Goal: Task Accomplishment & Management: Use online tool/utility

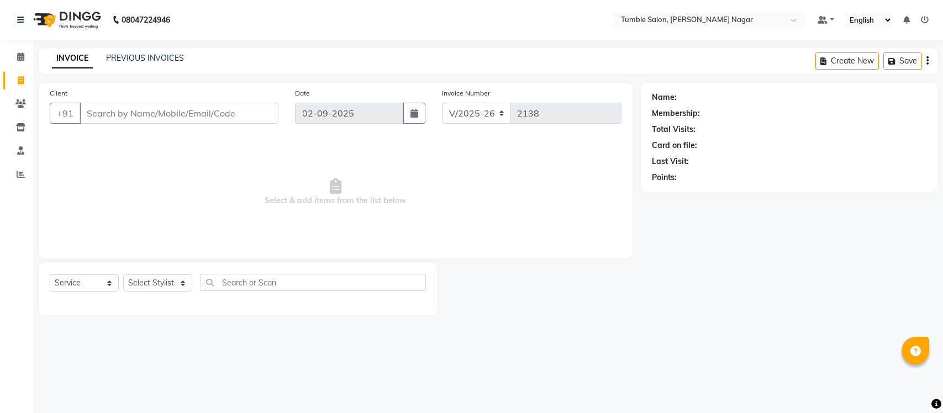
select select "8207"
select select "service"
click at [106, 57] on link "PREVIOUS INVOICES" at bounding box center [145, 58] width 78 height 10
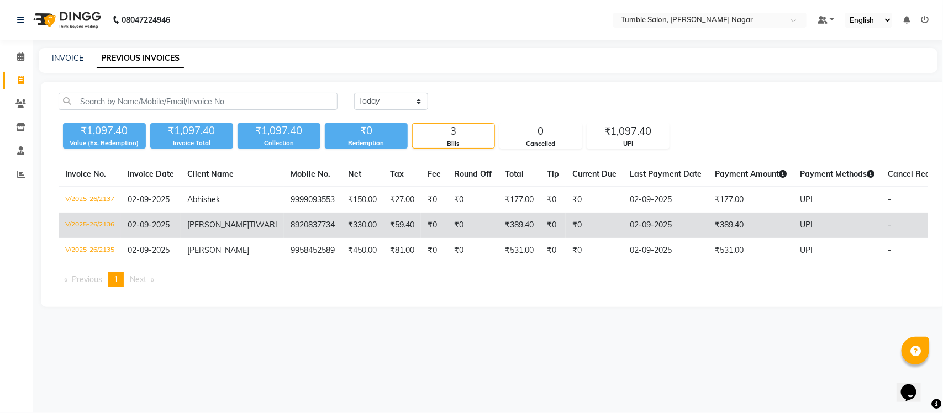
click at [89, 224] on td "V/2025-26/2136" at bounding box center [90, 225] width 62 height 25
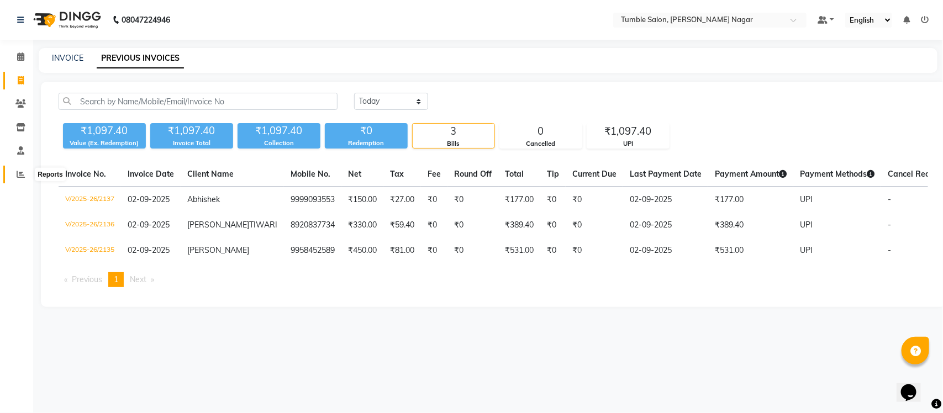
click at [18, 170] on icon at bounding box center [21, 174] width 8 height 8
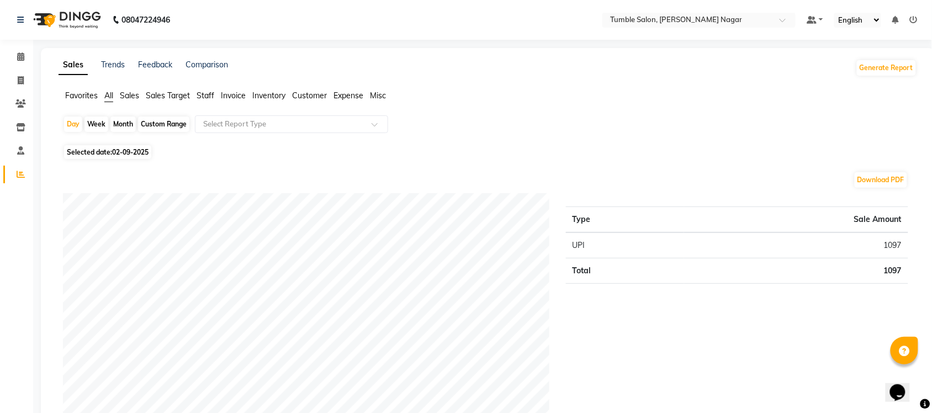
click at [123, 127] on div "Month" at bounding box center [122, 124] width 25 height 15
select select "9"
select select "2025"
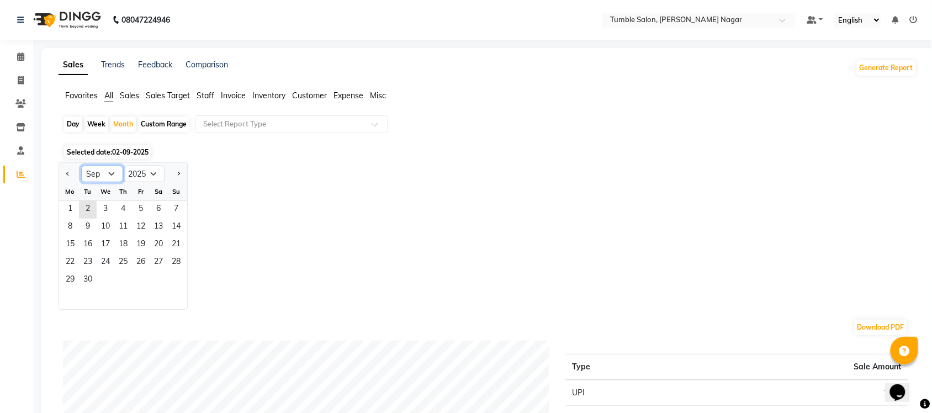
click at [113, 177] on select "Jan Feb Mar Apr May Jun Jul Aug Sep Oct Nov Dec" at bounding box center [102, 174] width 42 height 17
select select "8"
click at [81, 166] on select "Jan Feb Mar Apr May Jun Jul Aug Sep Oct Nov Dec" at bounding box center [102, 174] width 42 height 17
click at [125, 123] on div "Month" at bounding box center [122, 124] width 25 height 15
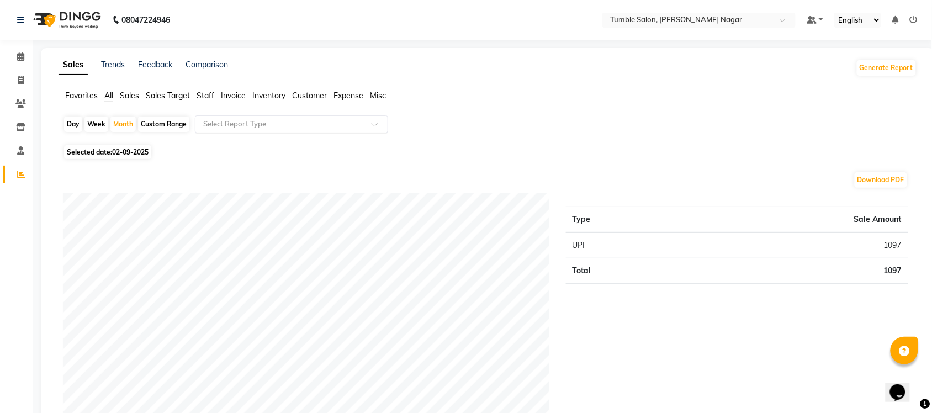
click at [376, 122] on span at bounding box center [379, 127] width 14 height 11
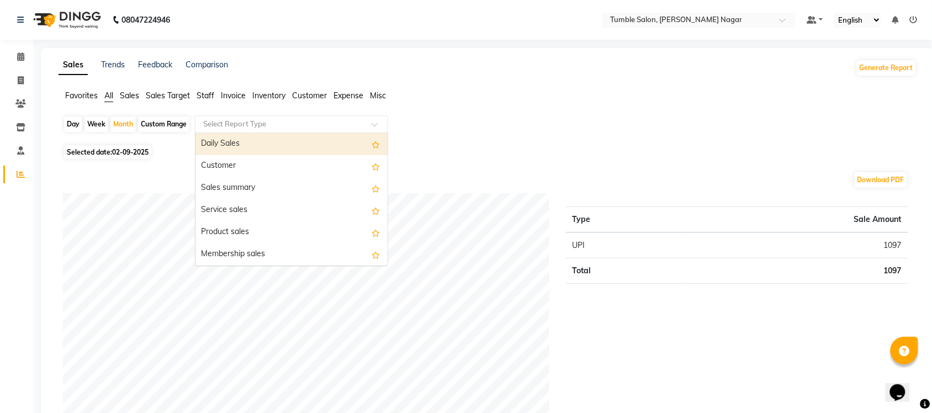
scroll to position [2009, 0]
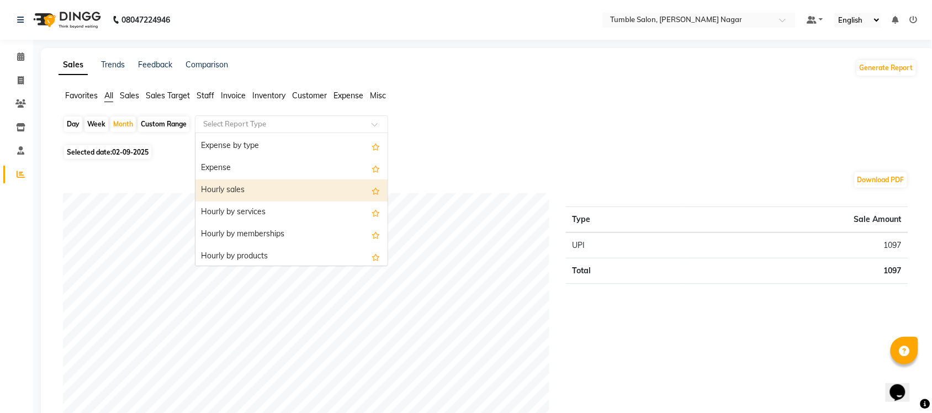
click at [128, 94] on span "Sales" at bounding box center [129, 96] width 19 height 10
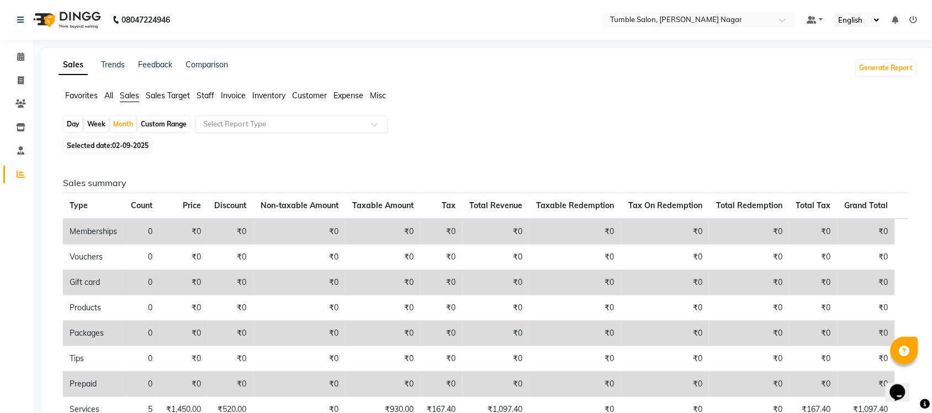
click at [376, 123] on span at bounding box center [379, 127] width 14 height 11
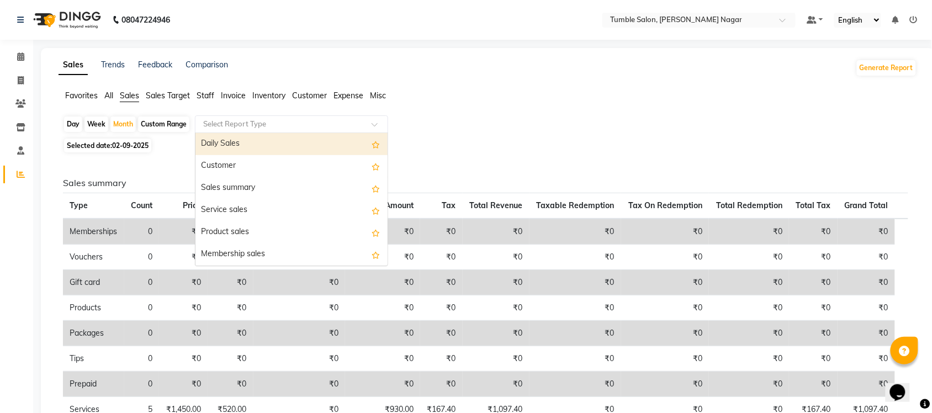
scroll to position [264, 0]
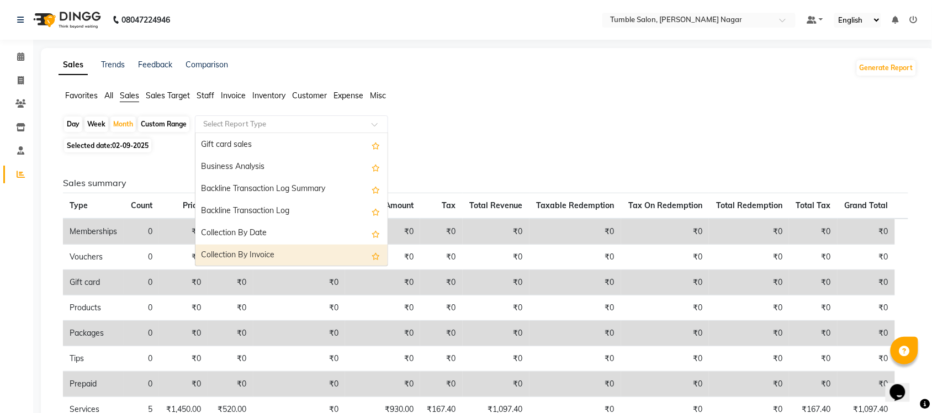
click at [300, 255] on div "Collection By Invoice" at bounding box center [292, 256] width 192 height 22
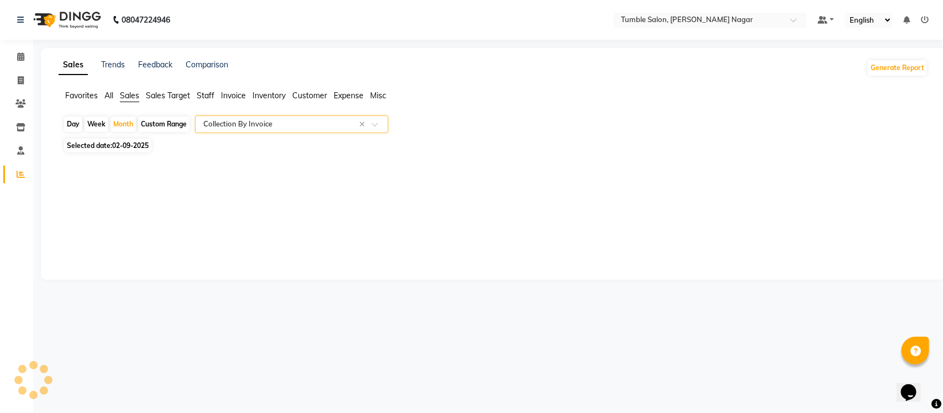
select select "full_report"
select select "csv"
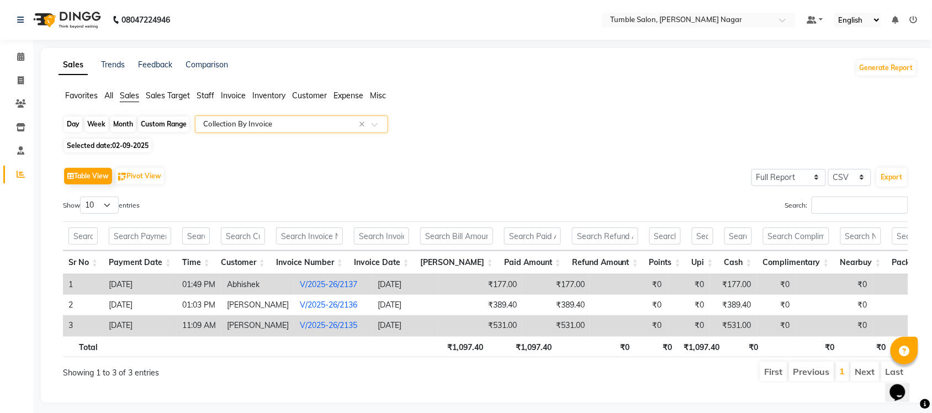
click at [123, 123] on div "Month" at bounding box center [122, 124] width 25 height 15
select select "9"
select select "2025"
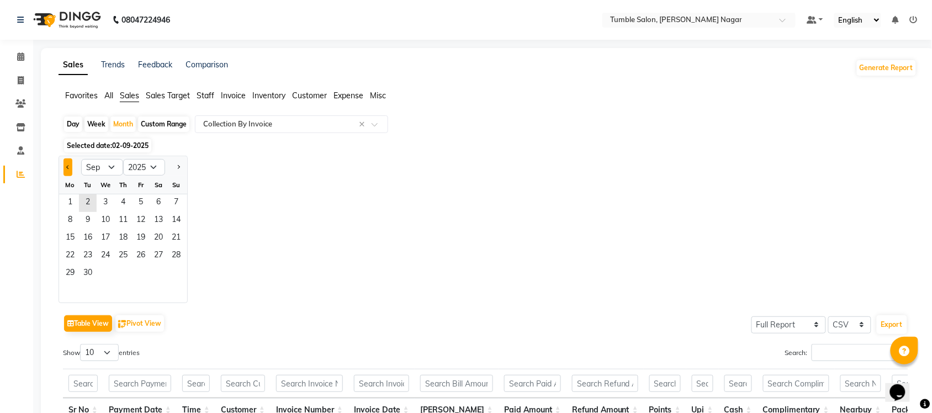
click at [67, 166] on span "Previous month" at bounding box center [68, 167] width 4 height 4
select select "8"
click at [141, 199] on span "1" at bounding box center [141, 203] width 18 height 18
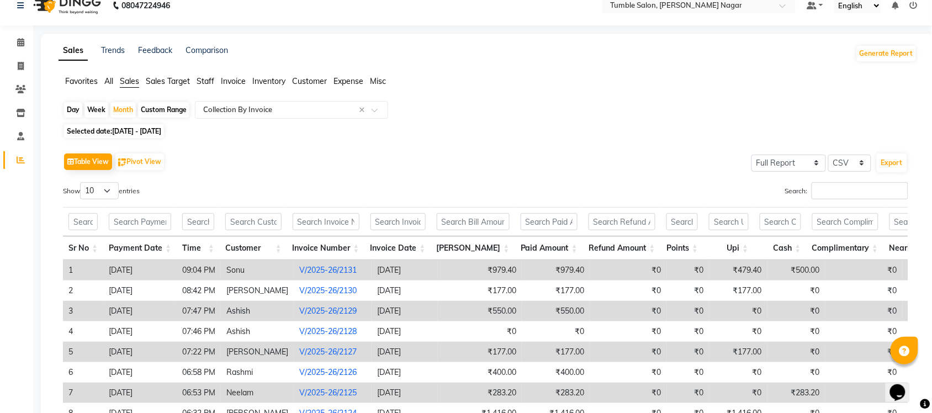
scroll to position [0, 0]
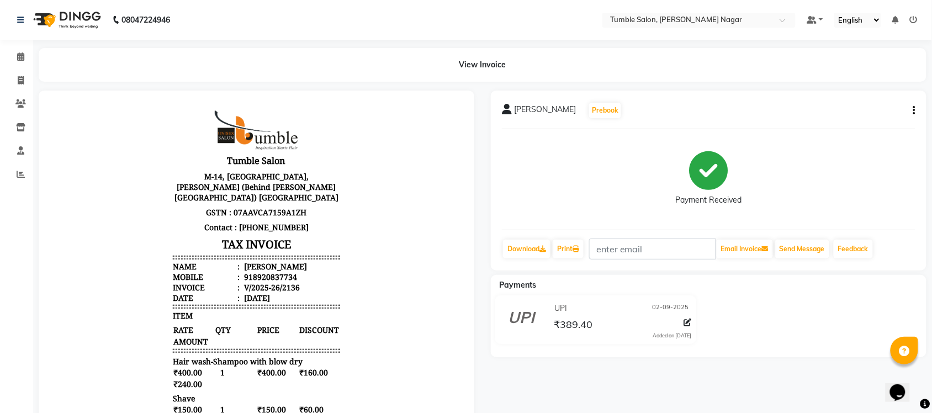
click at [914, 110] on icon "button" at bounding box center [915, 110] width 2 height 1
click at [869, 109] on div "Split Service Amount" at bounding box center [860, 111] width 76 height 14
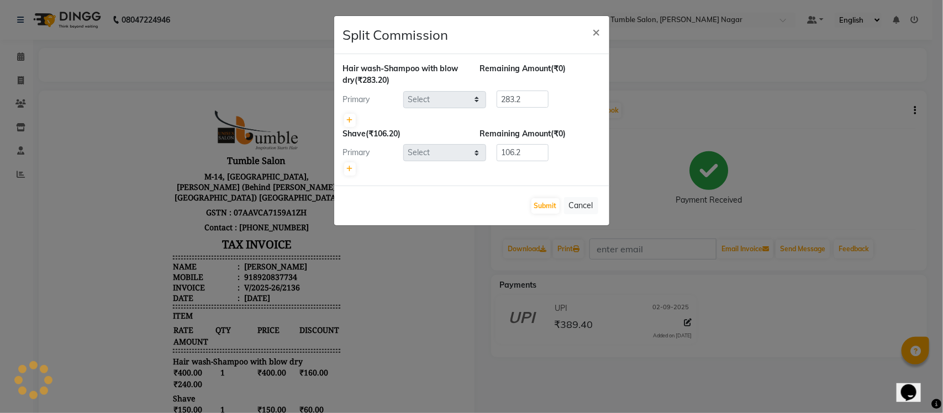
select select "77846"
select select "77848"
click at [595, 29] on span "×" at bounding box center [597, 31] width 8 height 17
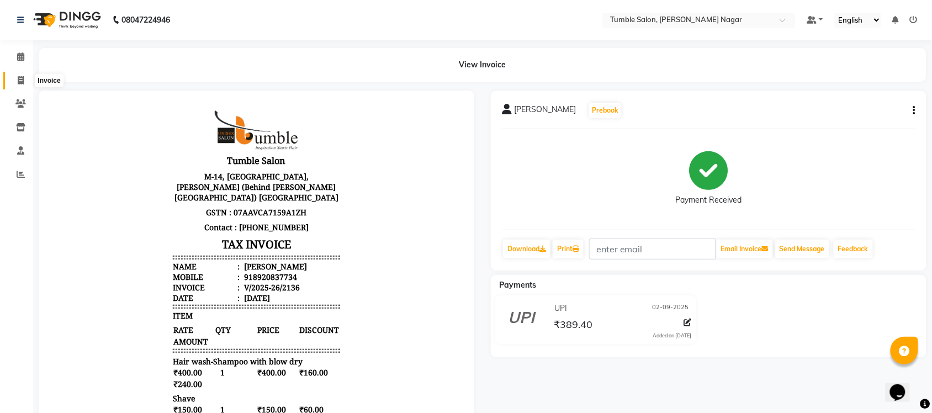
click at [17, 85] on span at bounding box center [20, 81] width 19 height 13
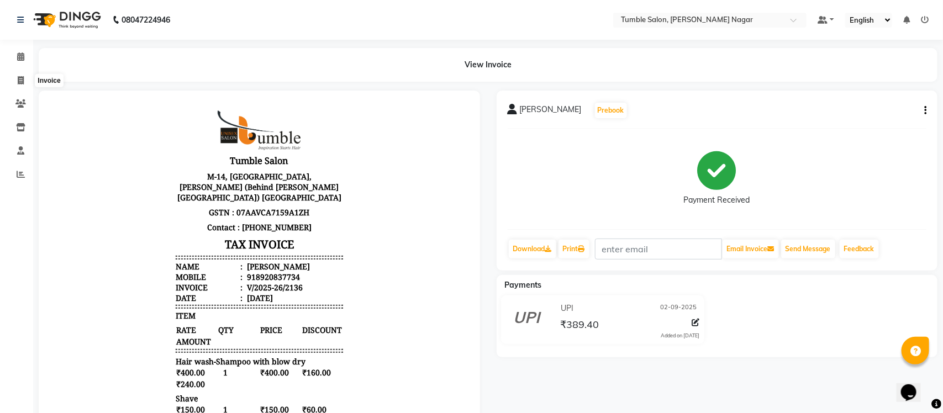
select select "service"
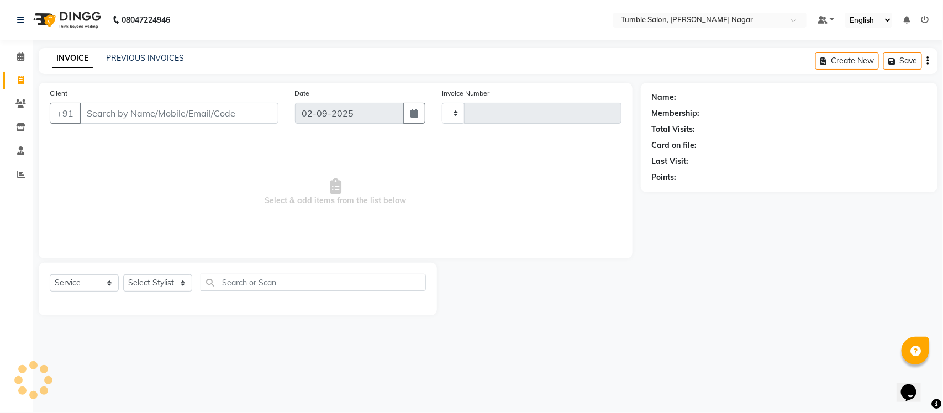
type input "2138"
select select "8207"
click at [116, 56] on link "PREVIOUS INVOICES" at bounding box center [145, 58] width 78 height 10
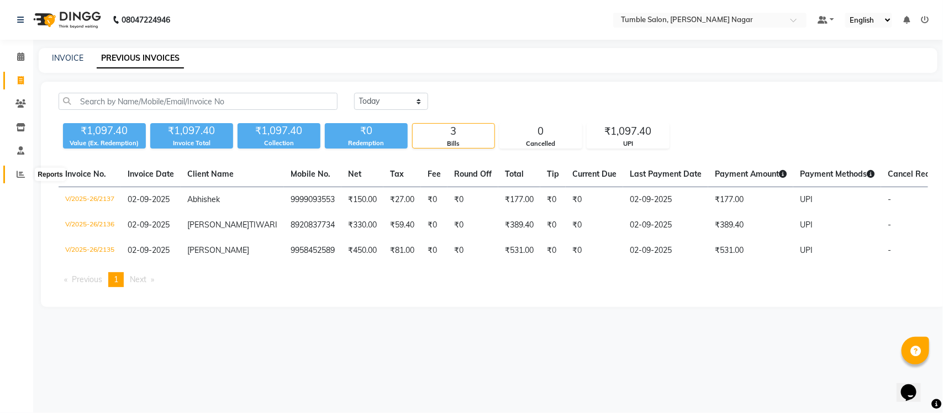
click at [15, 173] on span at bounding box center [20, 174] width 19 height 13
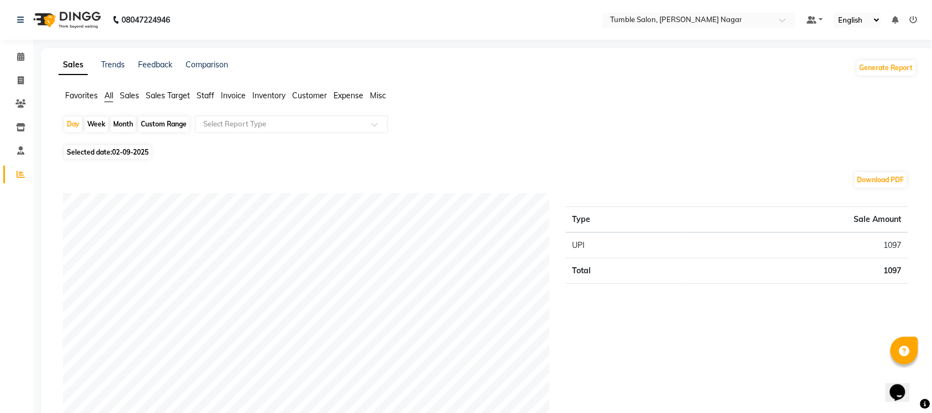
click at [134, 97] on span "Sales" at bounding box center [129, 96] width 19 height 10
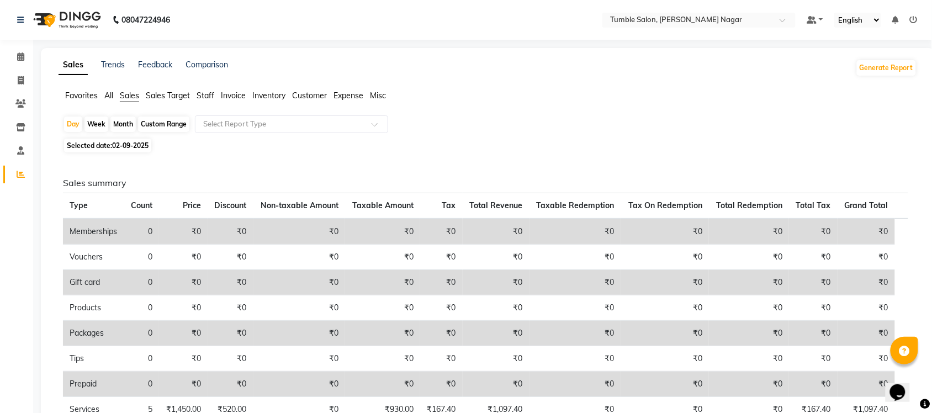
click at [122, 128] on div "Month" at bounding box center [122, 124] width 25 height 15
select select "9"
select select "2025"
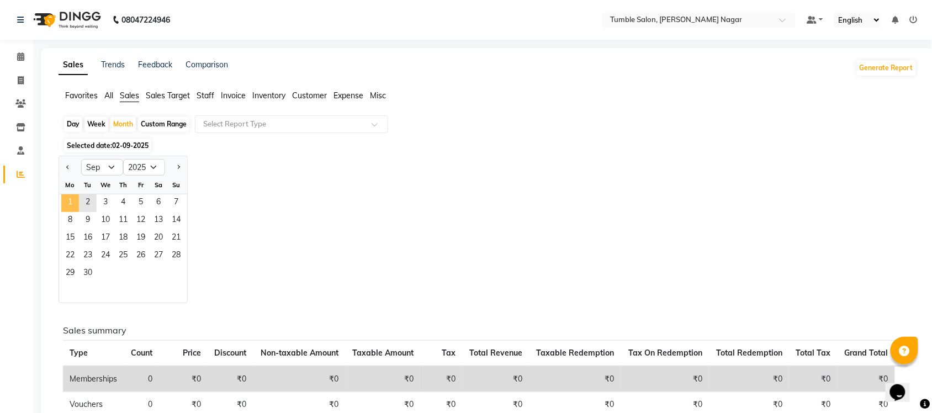
click at [75, 205] on span "1" at bounding box center [70, 203] width 18 height 18
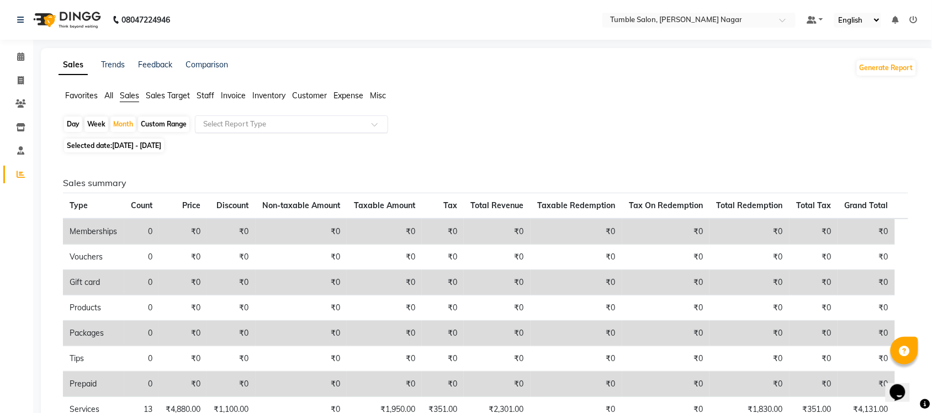
click at [377, 127] on span at bounding box center [379, 127] width 14 height 11
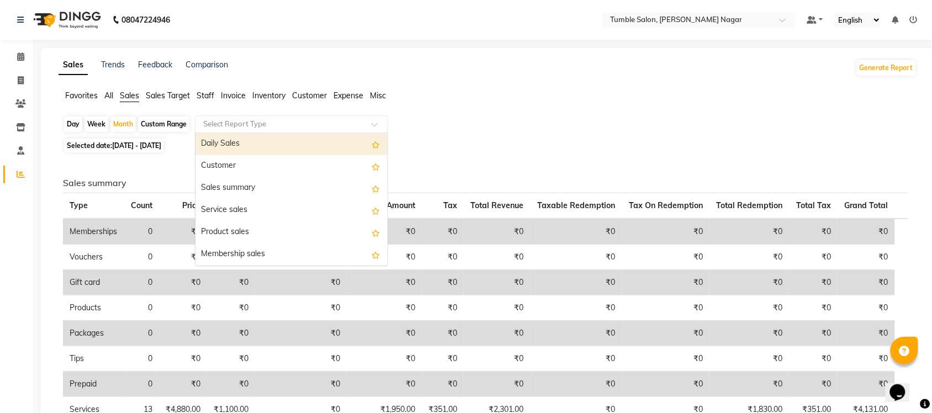
scroll to position [264, 0]
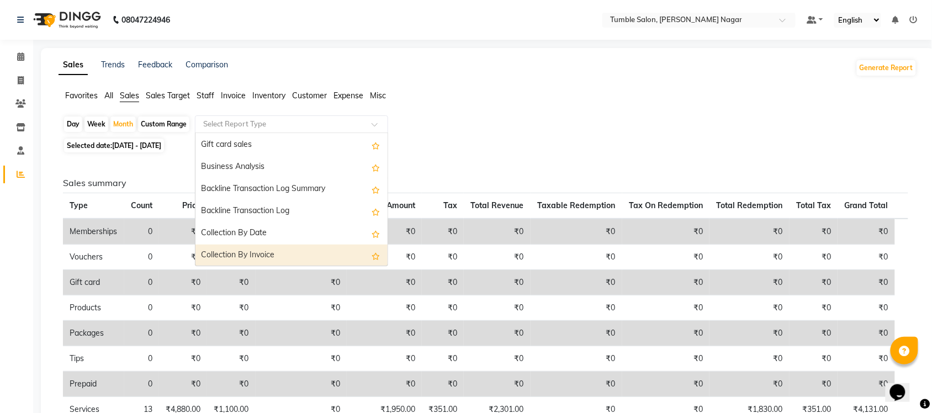
click at [251, 252] on div "Collection By Invoice" at bounding box center [292, 256] width 192 height 22
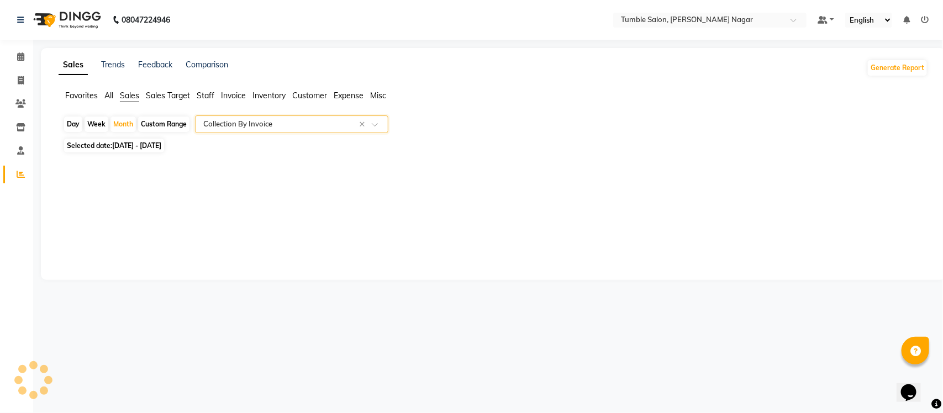
select select "full_report"
select select "csv"
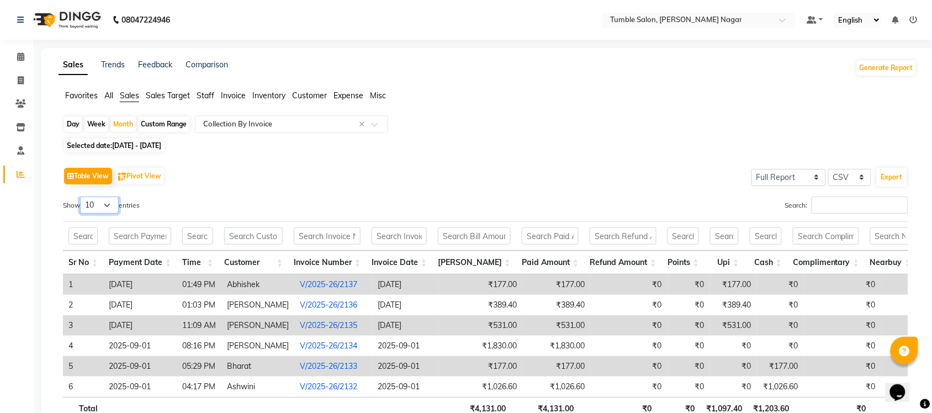
click at [106, 202] on select "10 25 50 100" at bounding box center [99, 205] width 39 height 17
select select "100"
click at [82, 197] on select "10 25 50 100" at bounding box center [99, 205] width 39 height 17
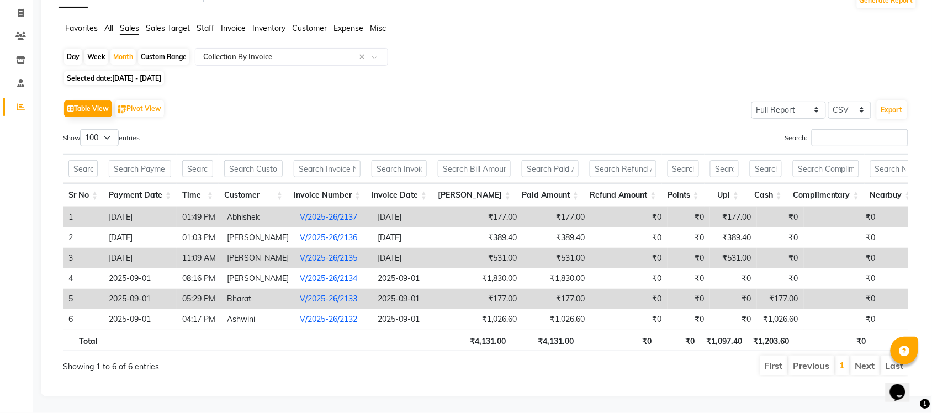
click at [64, 49] on div "Day" at bounding box center [73, 56] width 18 height 15
select select "9"
select select "2025"
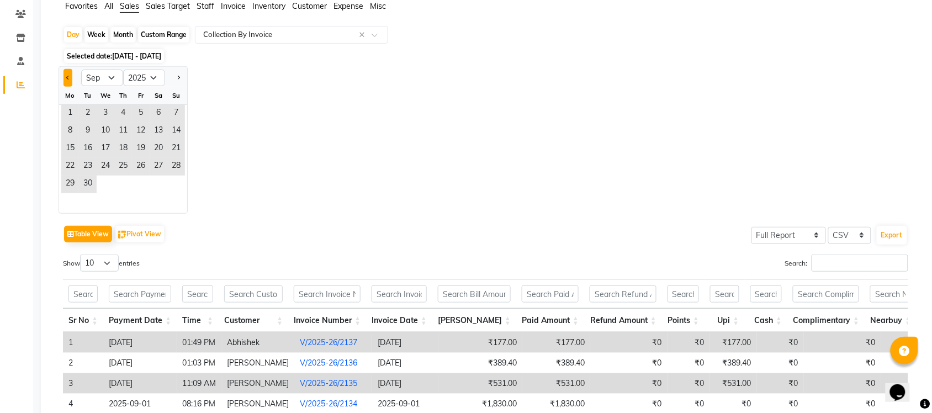
click at [67, 76] on span "Previous month" at bounding box center [68, 78] width 4 height 4
select select "8"
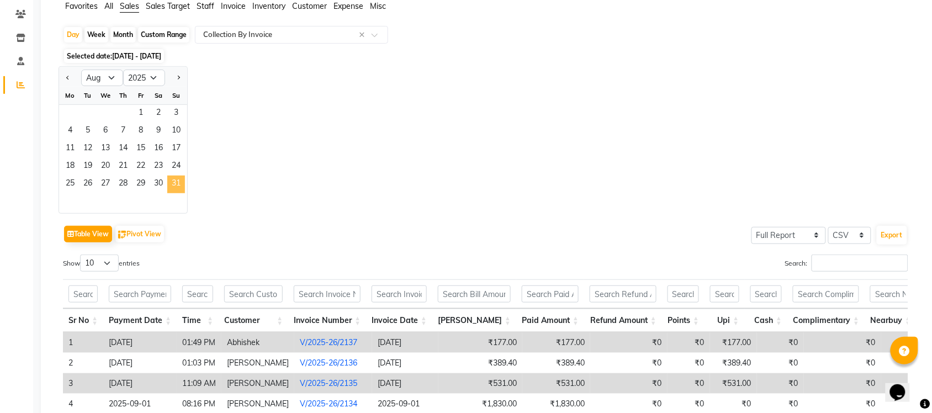
click at [175, 184] on span "31" at bounding box center [176, 185] width 18 height 18
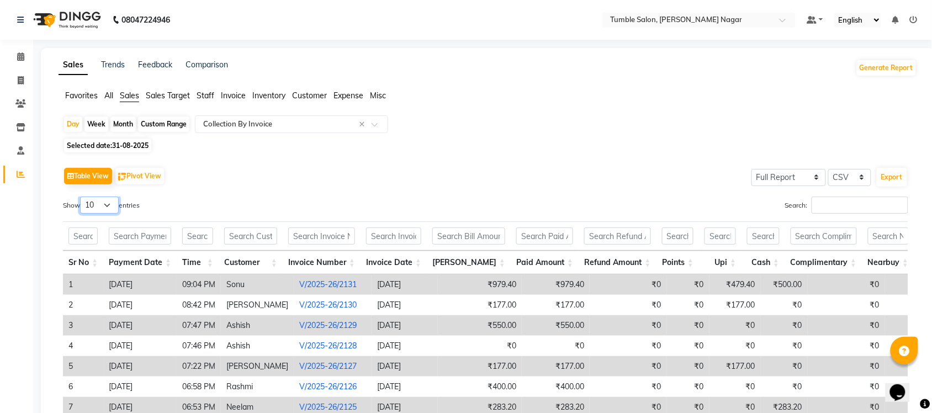
click at [107, 205] on select "10 25 50 100" at bounding box center [99, 205] width 39 height 17
select select "100"
click at [82, 197] on select "10 25 50 100" at bounding box center [99, 205] width 39 height 17
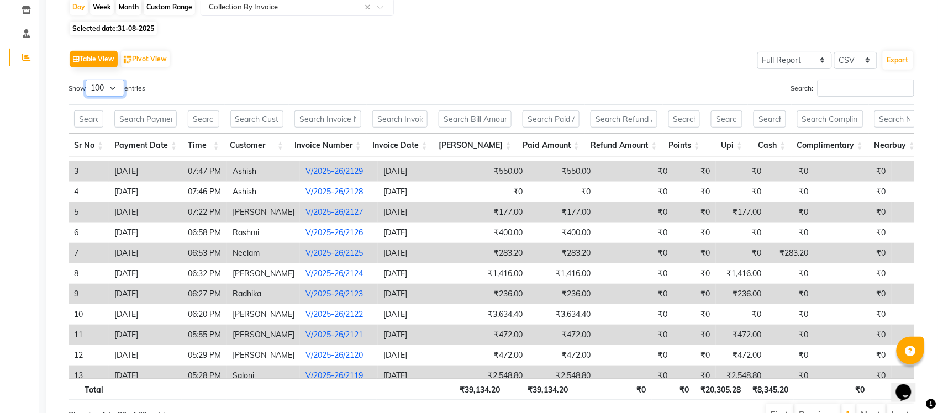
scroll to position [59, 0]
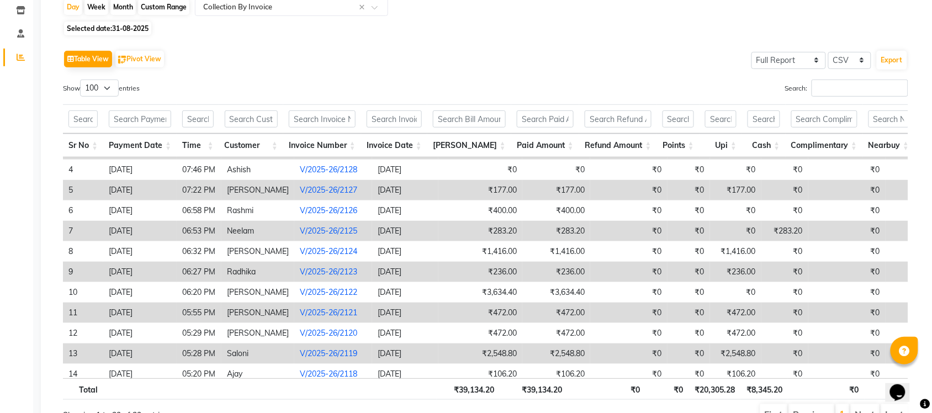
click at [333, 318] on link "V/2025-26/2121" at bounding box center [328, 313] width 57 height 10
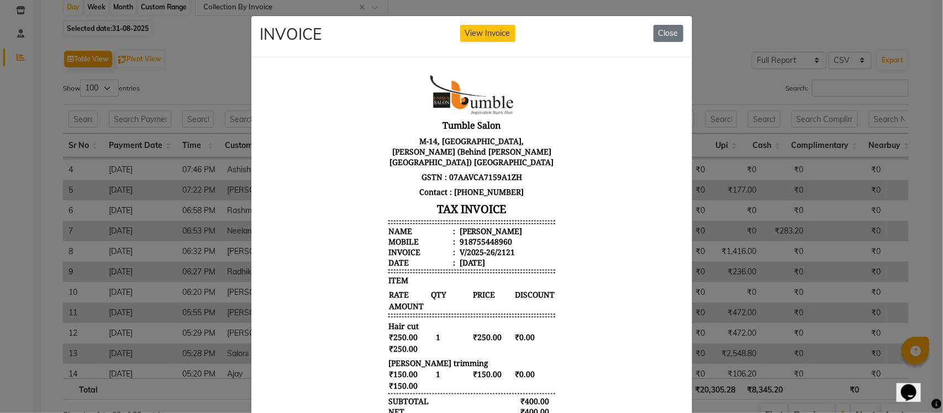
scroll to position [0, 0]
click at [487, 33] on button "View Invoice" at bounding box center [487, 33] width 55 height 17
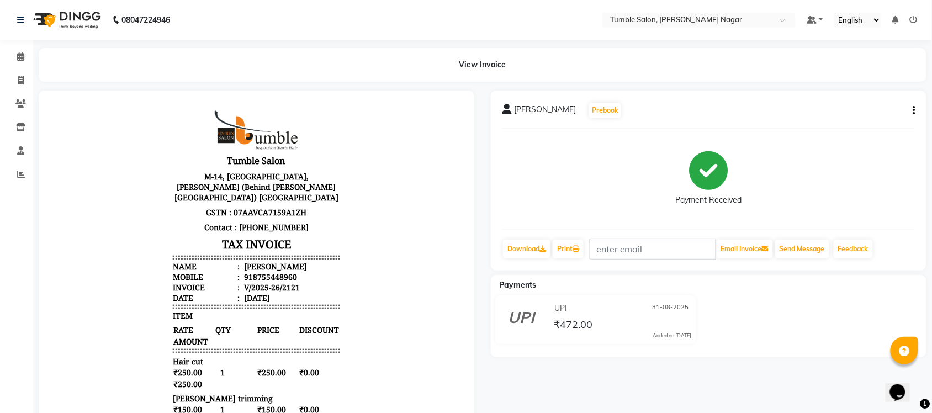
click at [913, 107] on button "button" at bounding box center [912, 111] width 7 height 12
click at [861, 109] on div "Split Service Amount" at bounding box center [860, 111] width 76 height 14
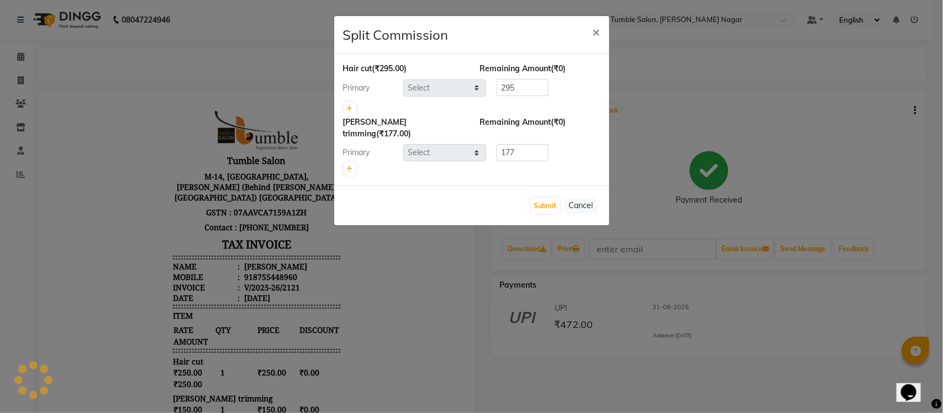
select select "77846"
click at [595, 29] on span "×" at bounding box center [597, 31] width 8 height 17
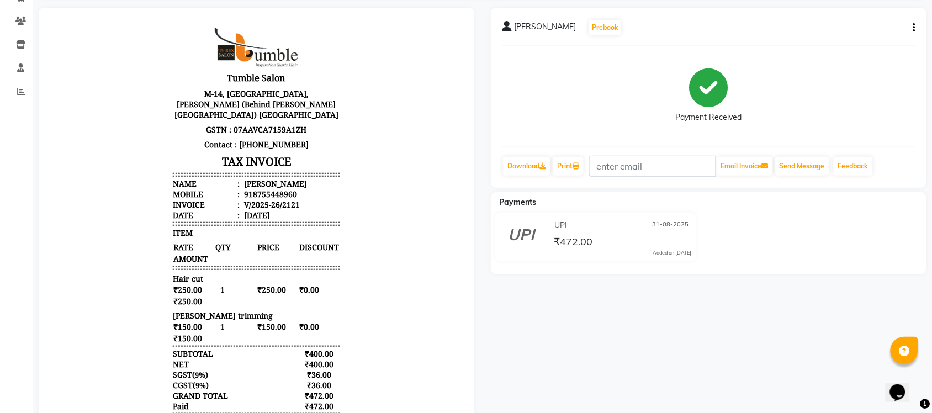
scroll to position [158, 0]
